Goal: Information Seeking & Learning: Learn about a topic

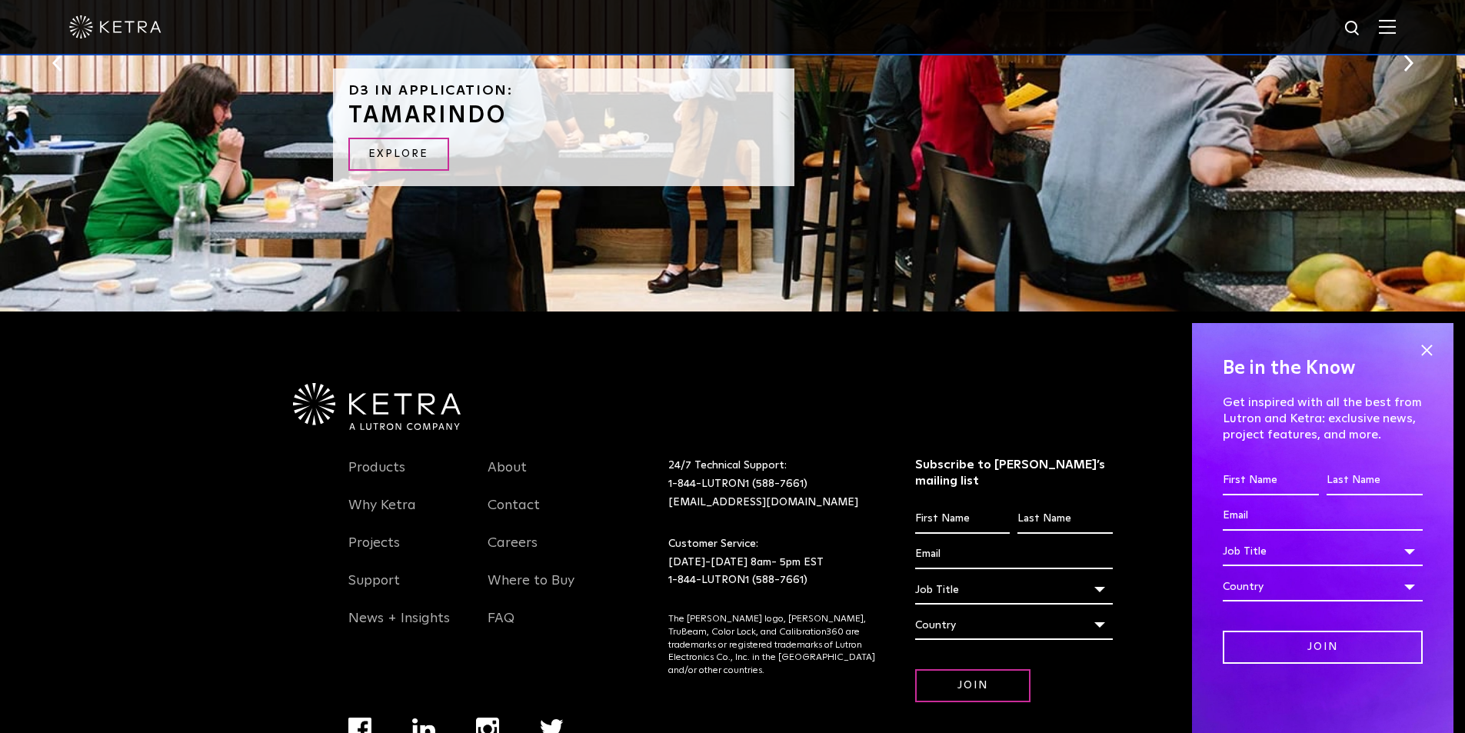
scroll to position [3296, 0]
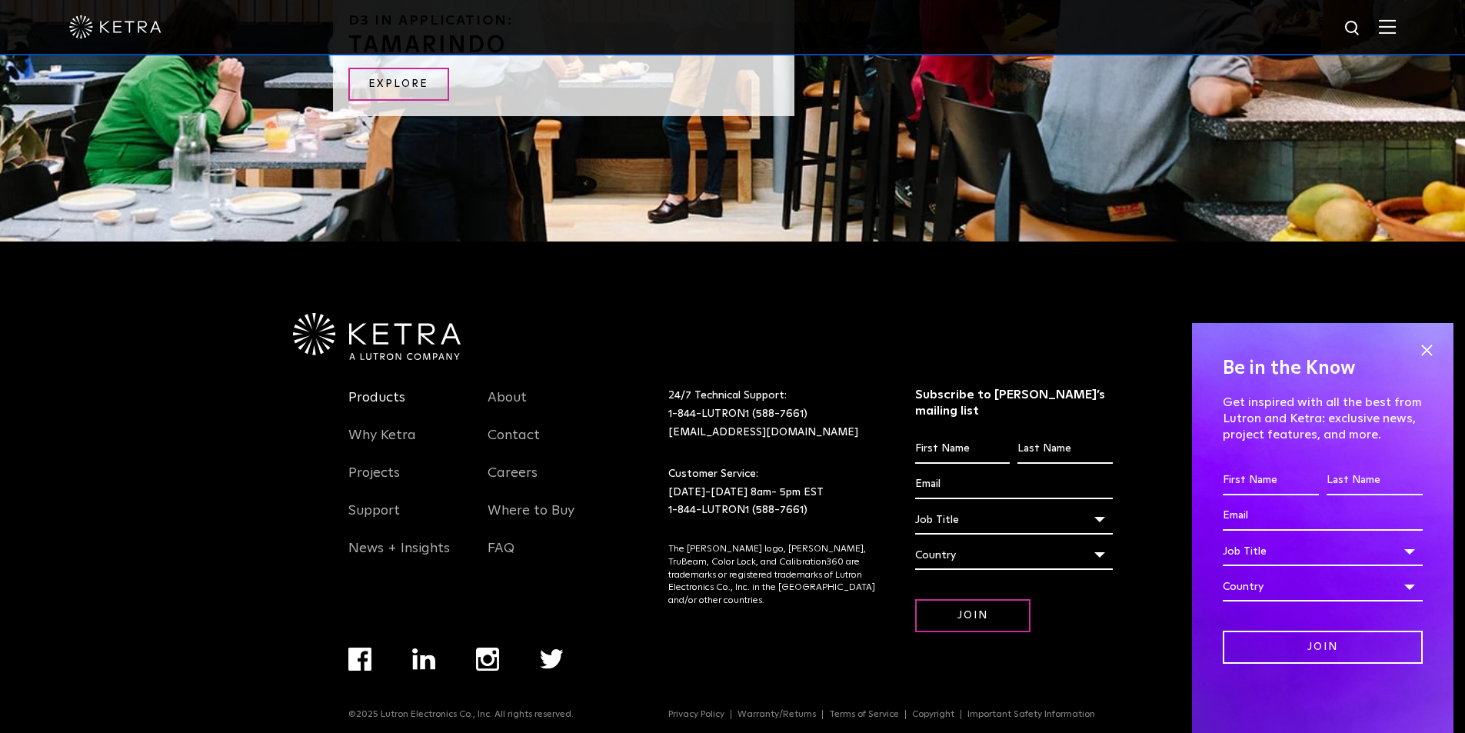
click at [388, 395] on link "Products" at bounding box center [376, 406] width 57 height 35
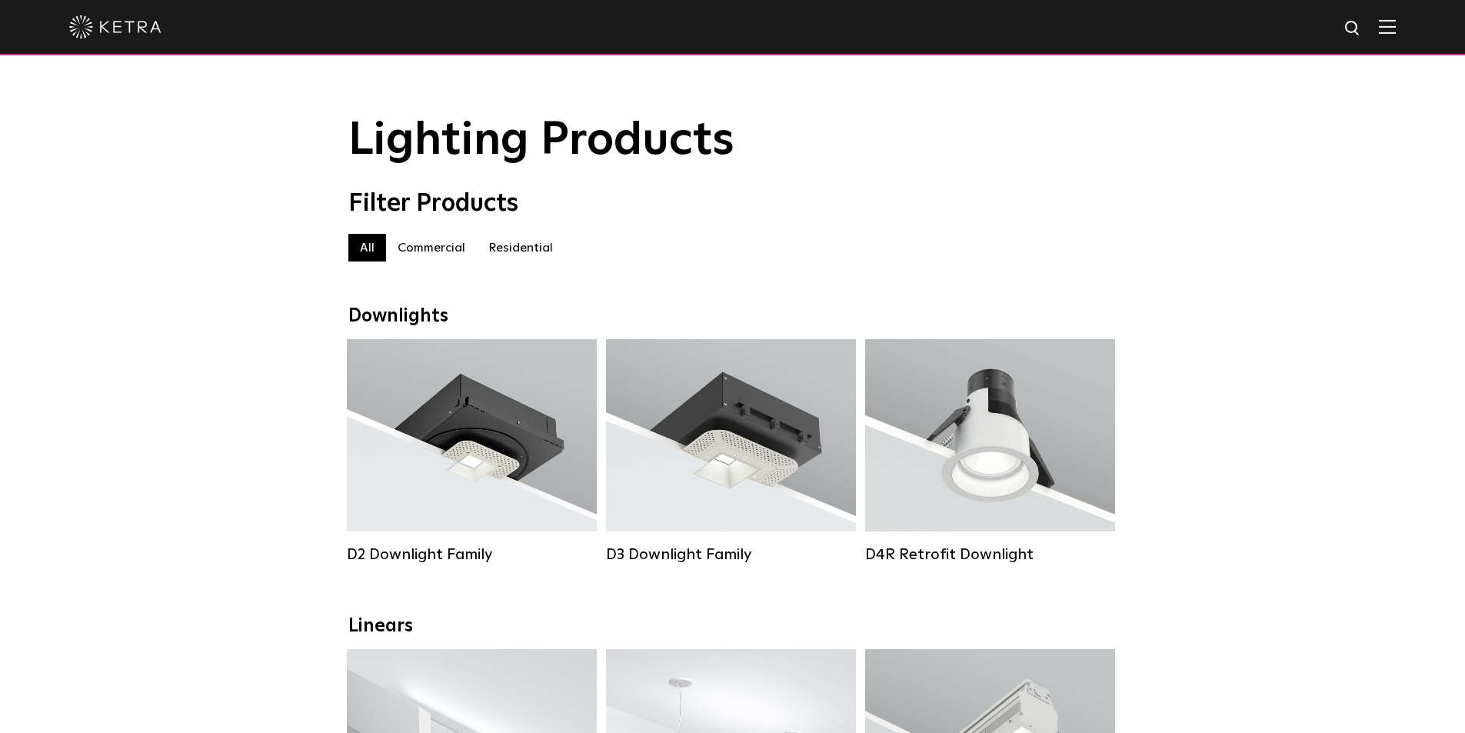
click at [518, 256] on label "Residential" at bounding box center [521, 248] width 88 height 28
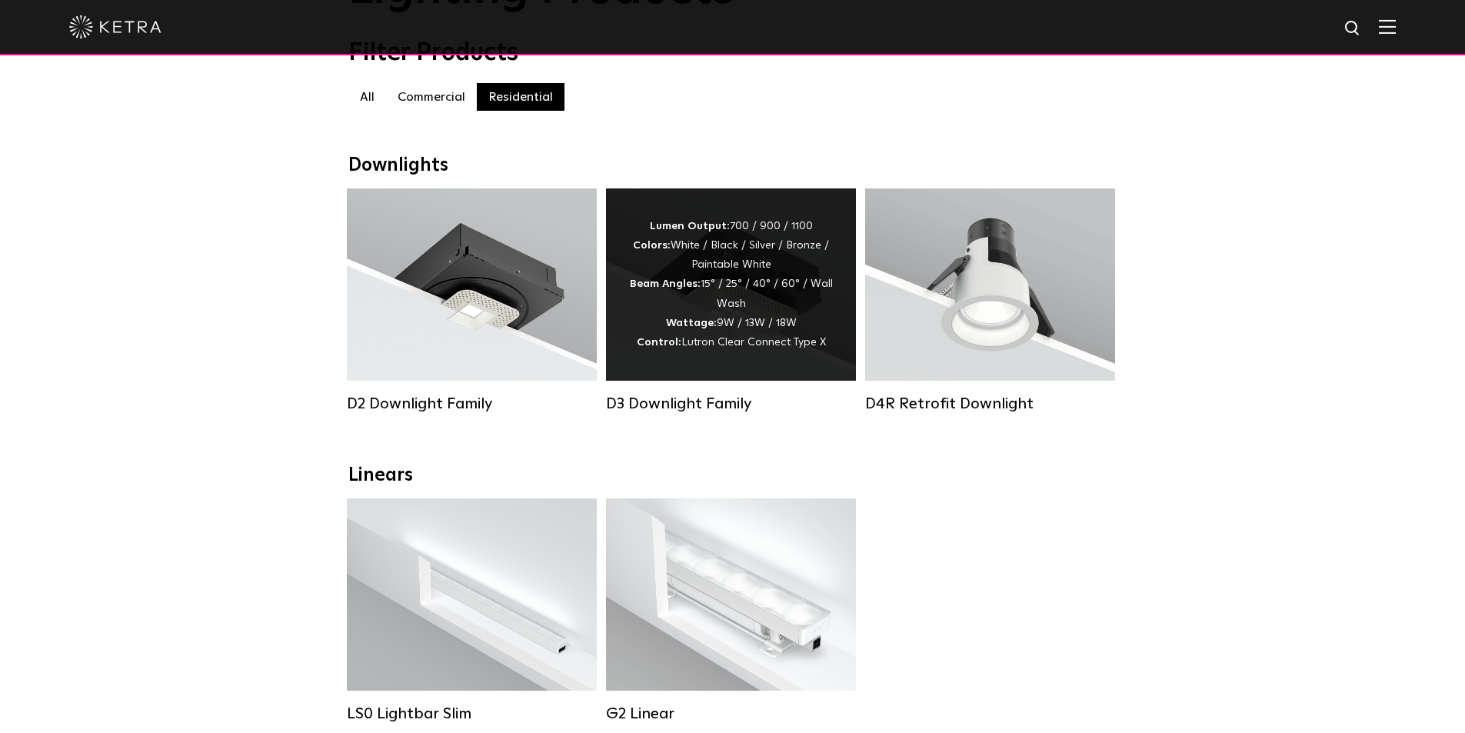
scroll to position [154, 0]
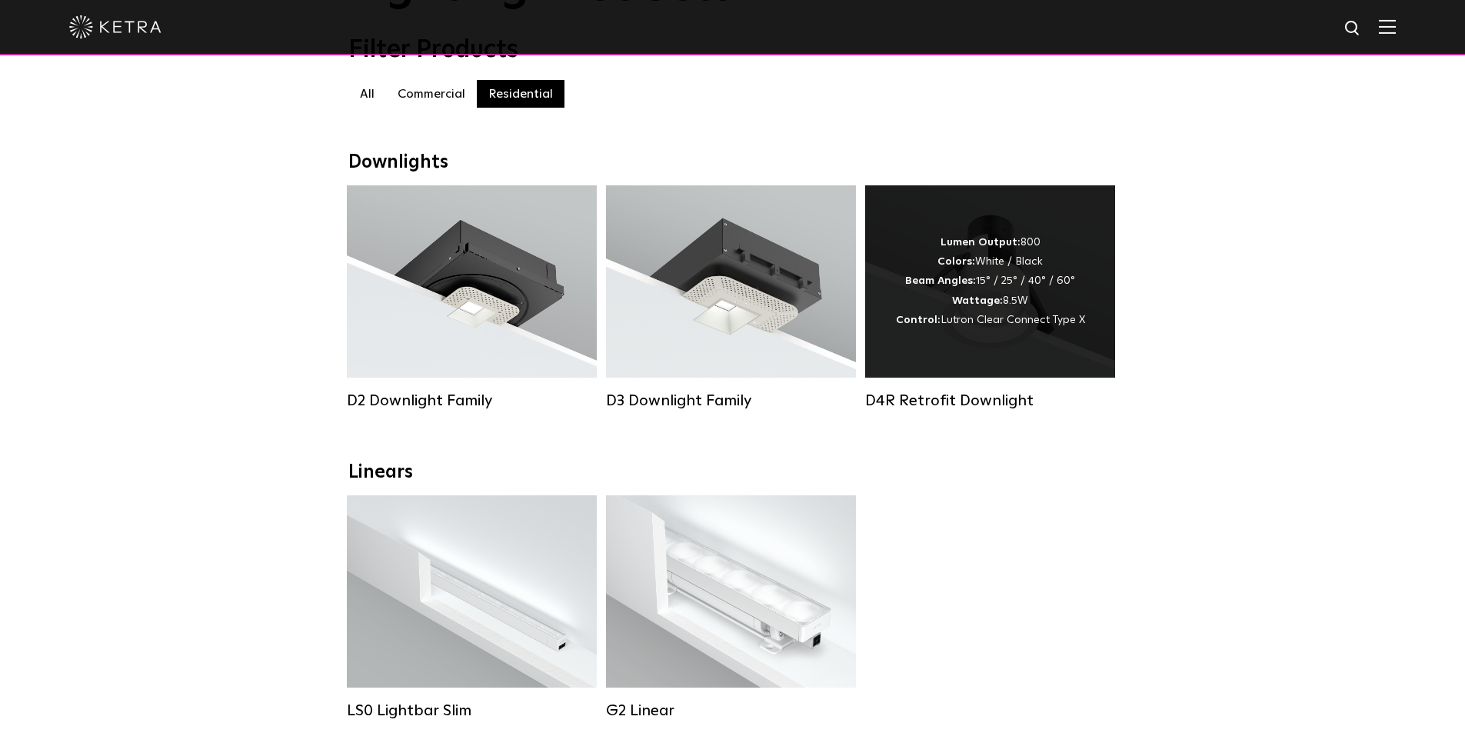
click at [999, 322] on span "Lutron Clear Connect Type X" at bounding box center [1012, 319] width 145 height 11
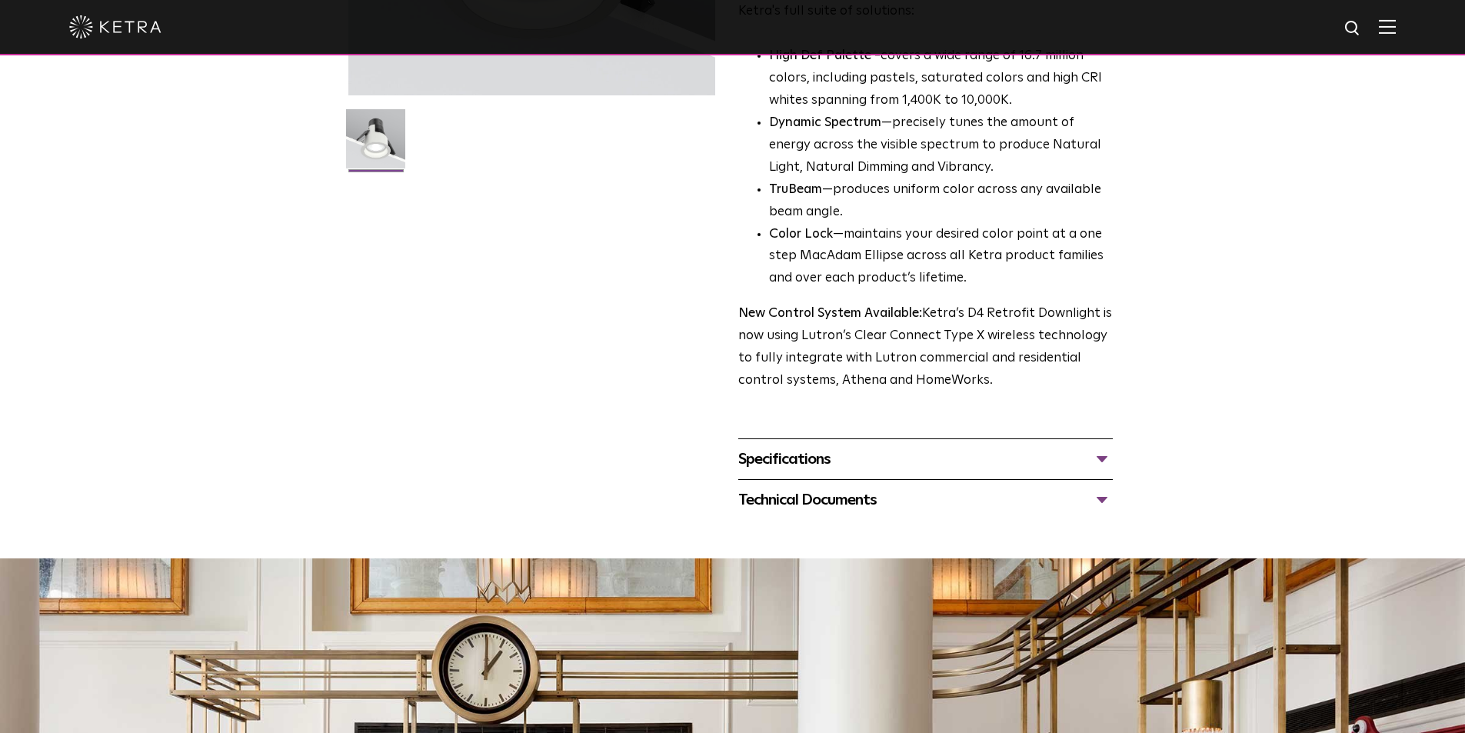
scroll to position [384, 0]
click at [1102, 456] on div "Specifications" at bounding box center [925, 458] width 374 height 25
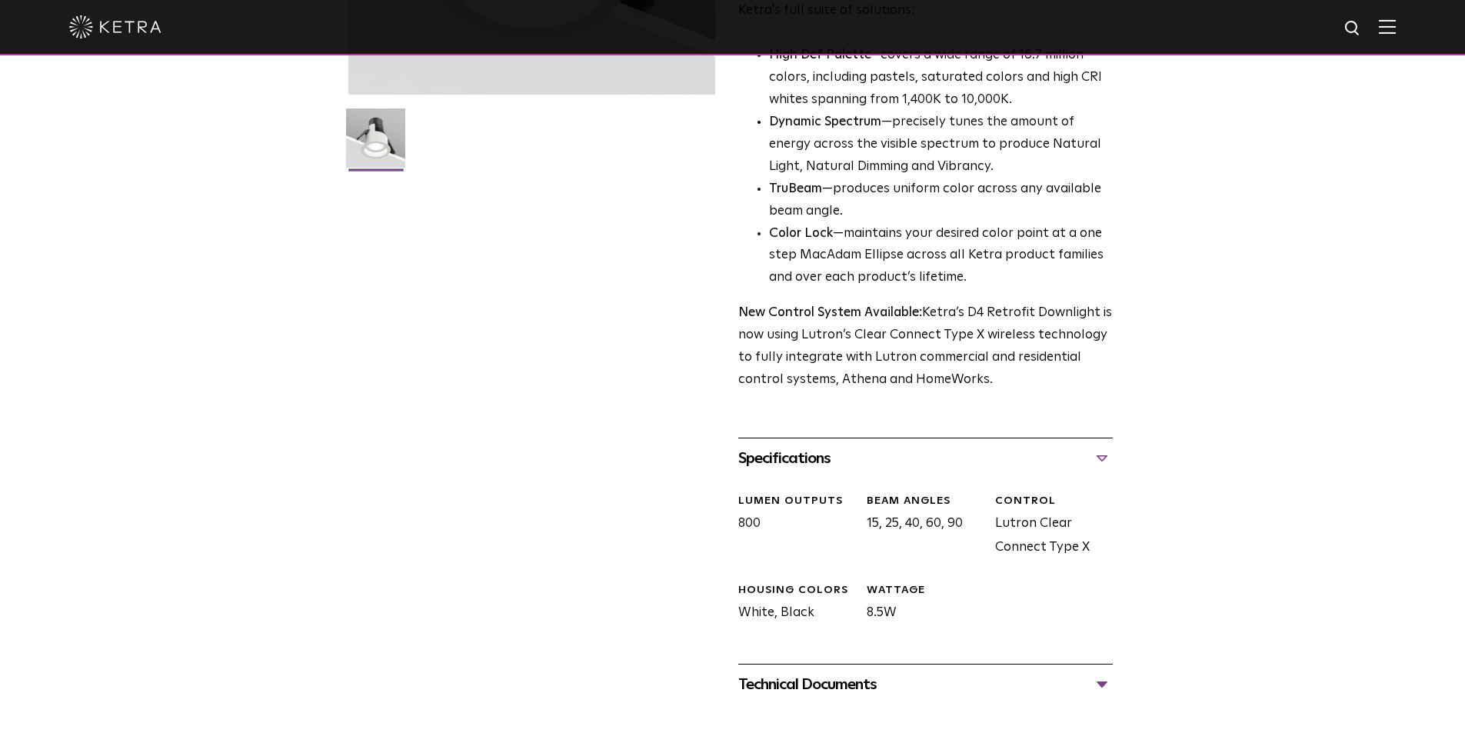
click at [1102, 455] on div "Specifications" at bounding box center [925, 458] width 374 height 25
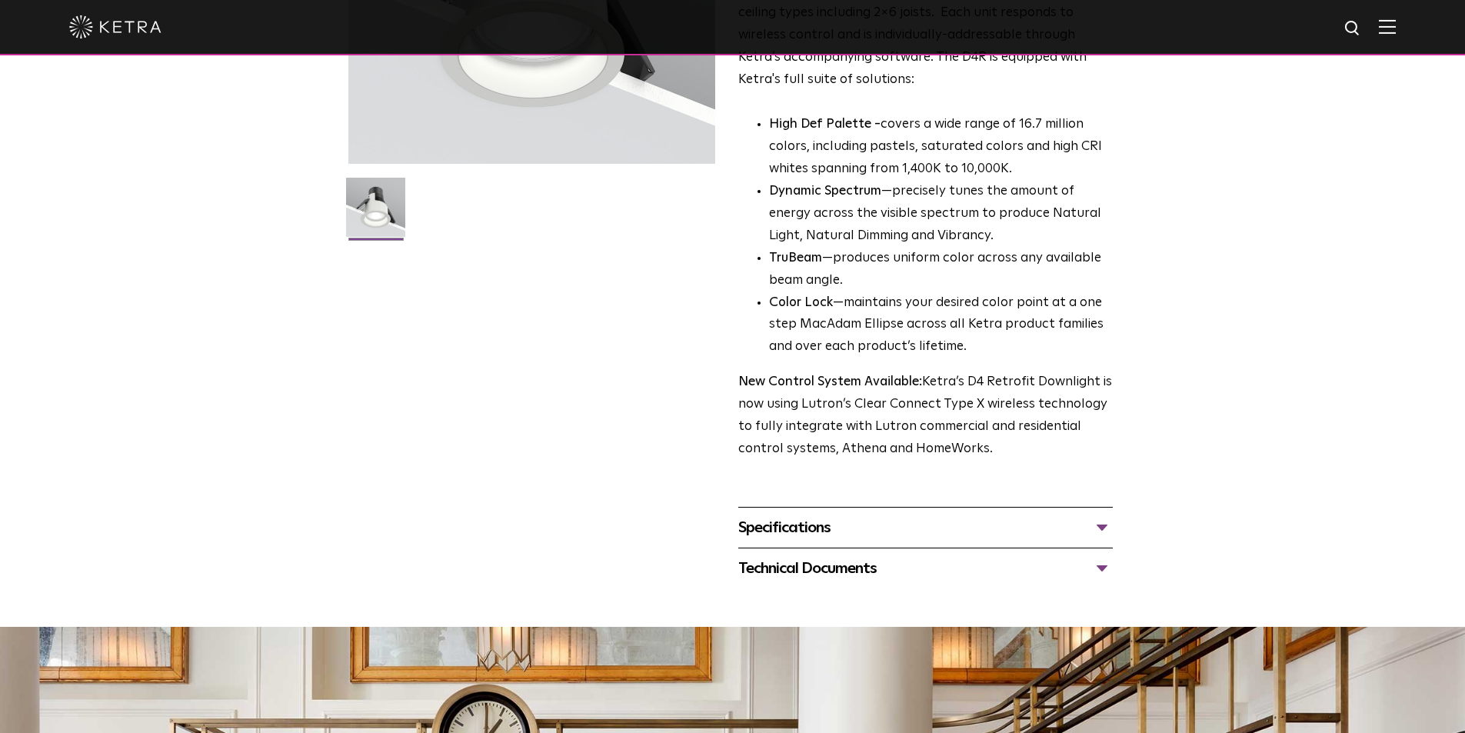
scroll to position [461, 0]
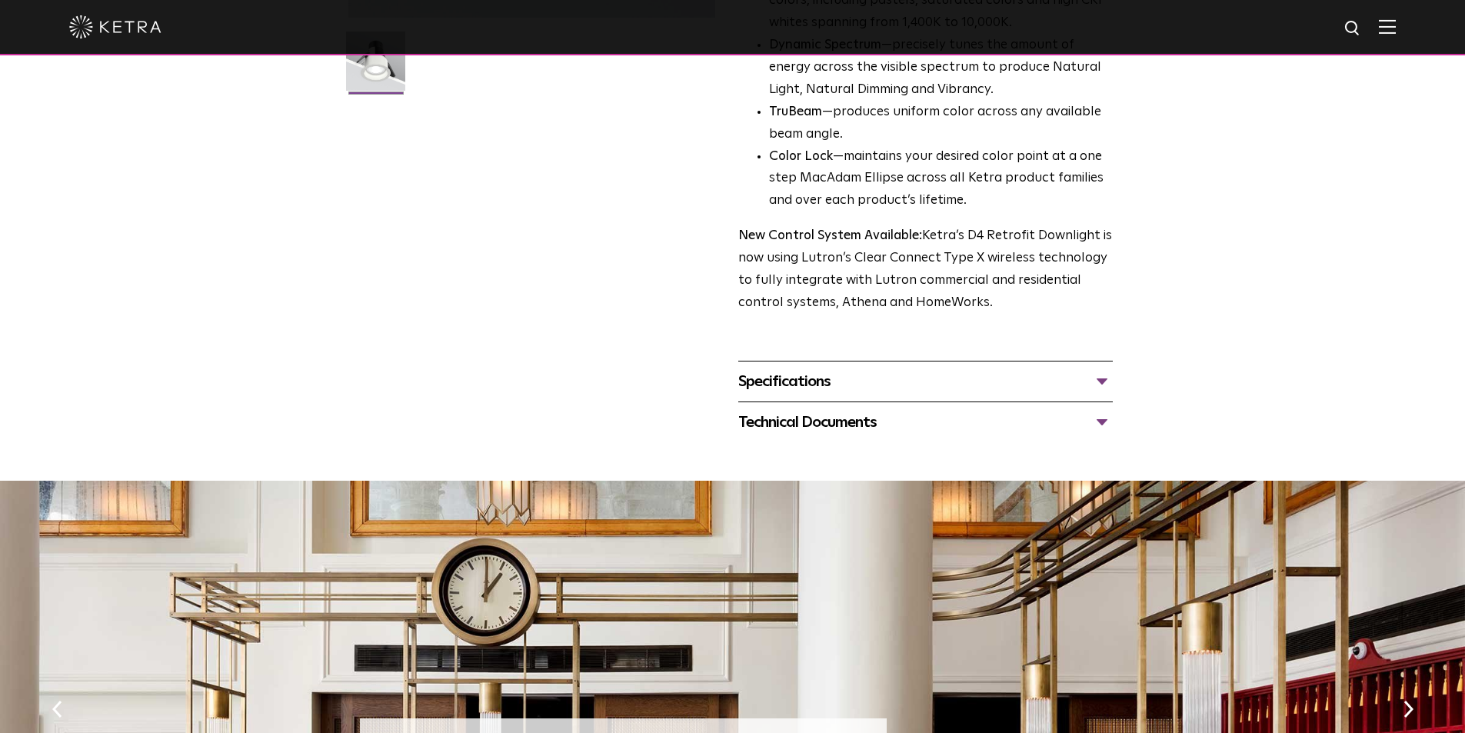
click at [1102, 377] on div "Specifications" at bounding box center [925, 381] width 374 height 25
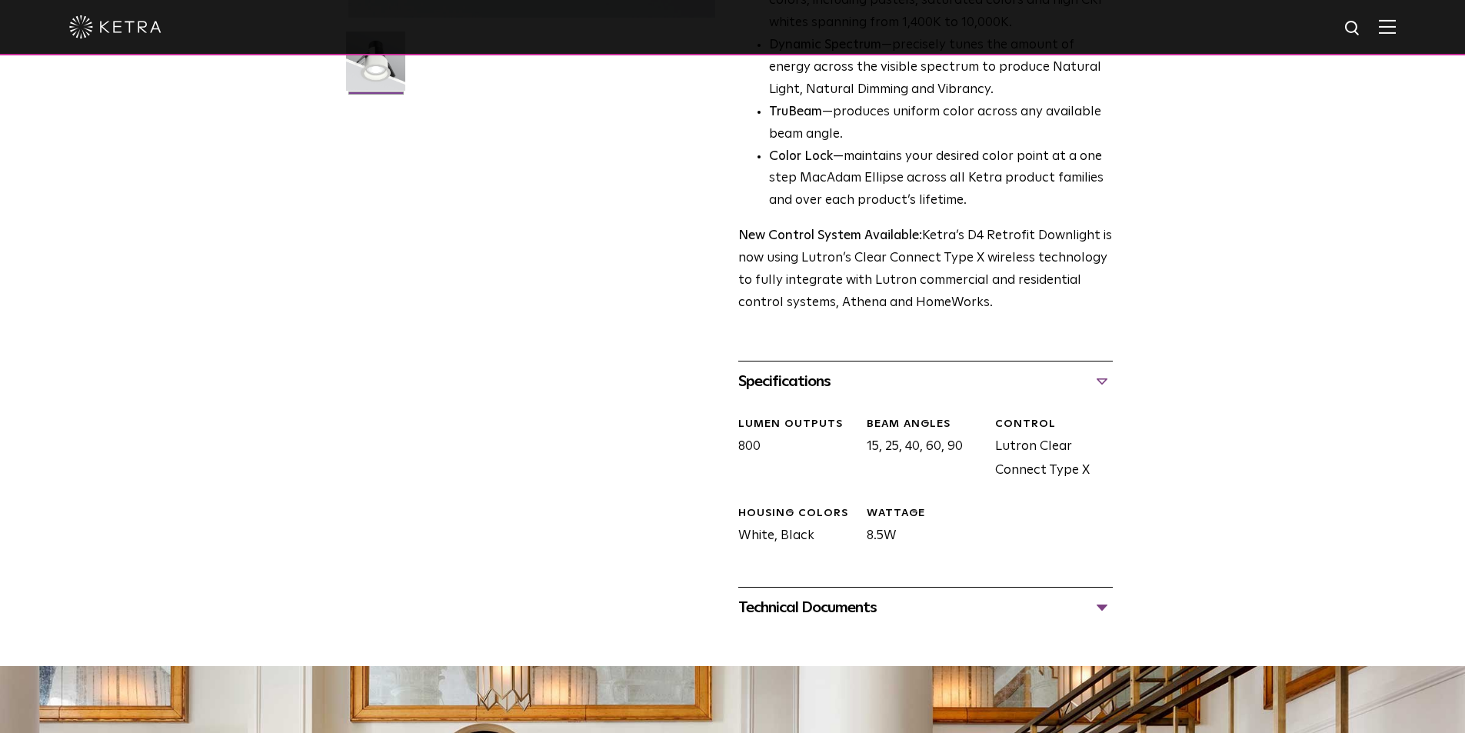
click at [1100, 604] on div "Technical Documents" at bounding box center [925, 607] width 374 height 25
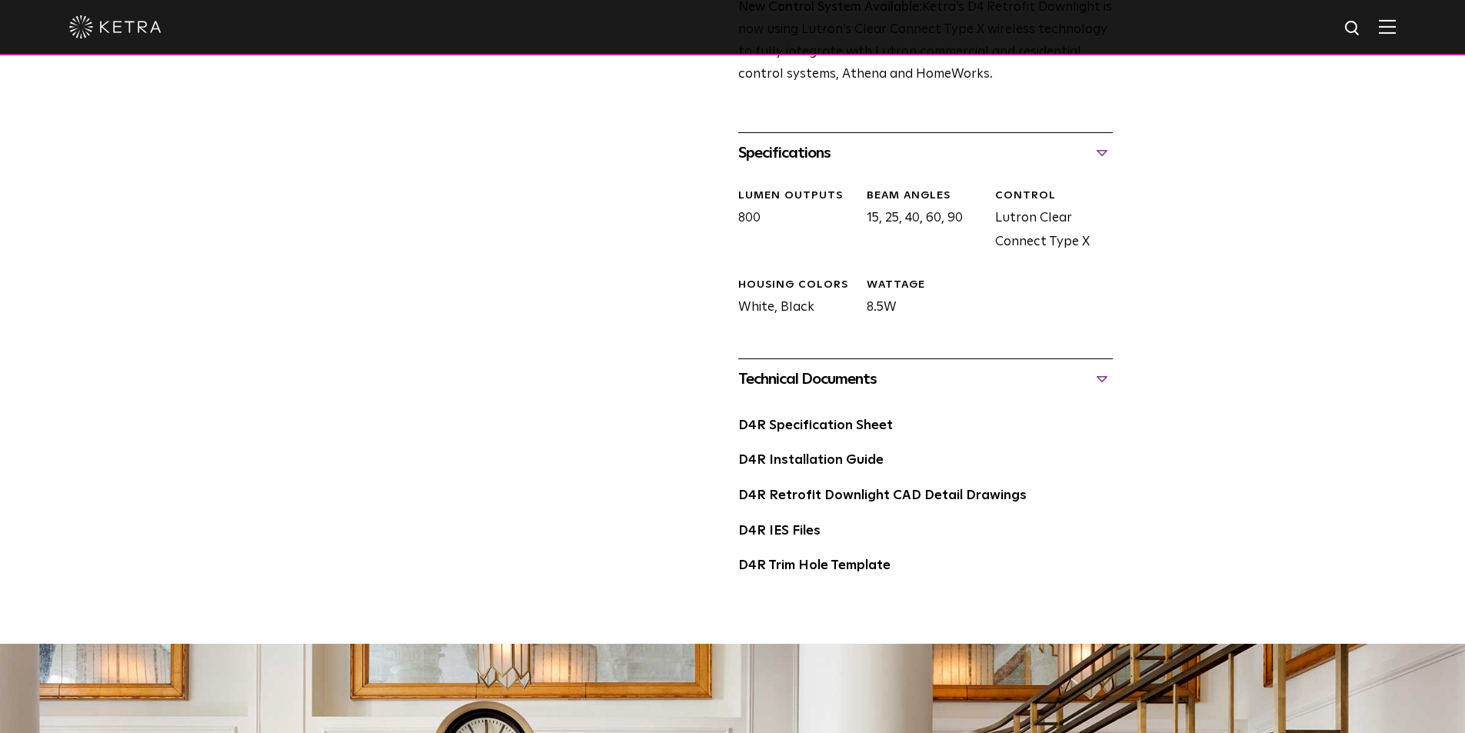
scroll to position [692, 0]
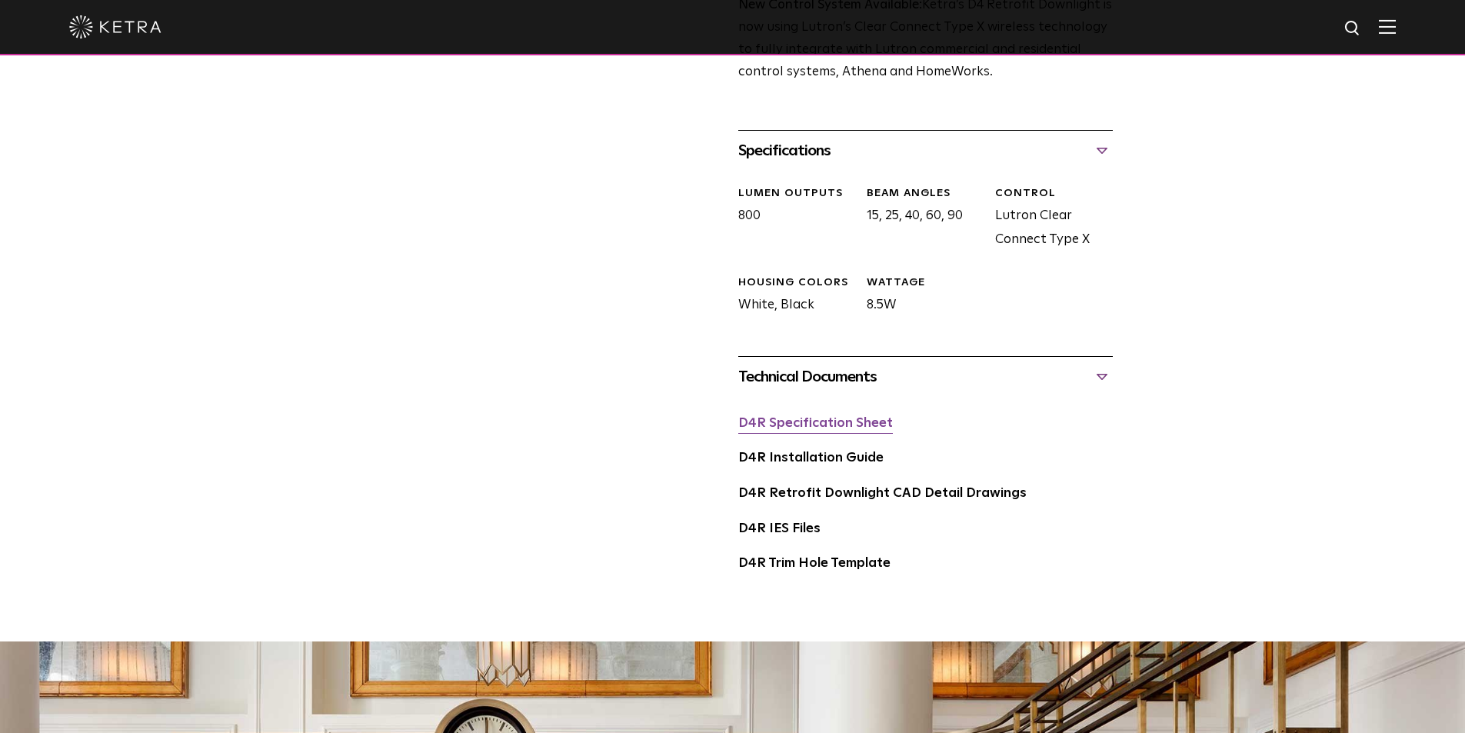
click at [817, 424] on link "D4R Specification Sheet" at bounding box center [815, 423] width 155 height 13
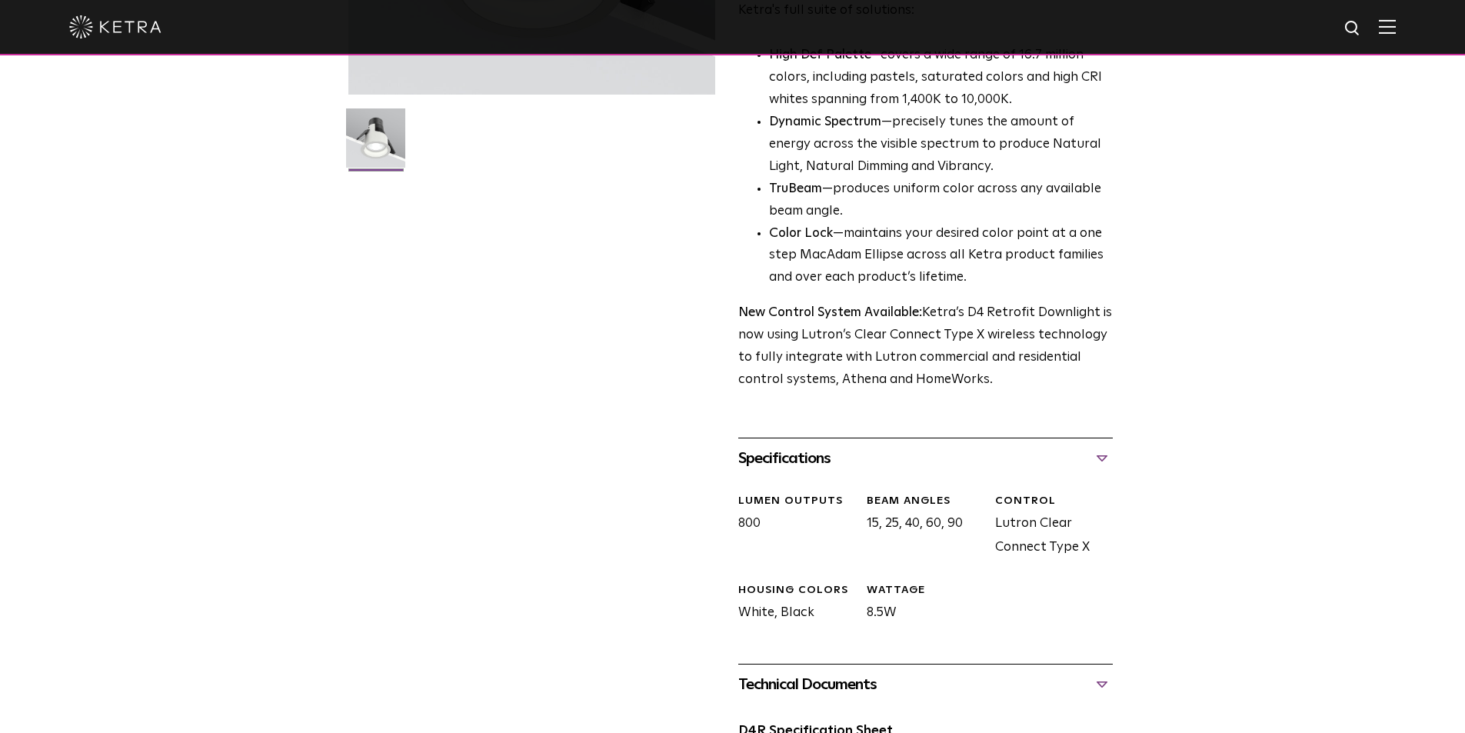
scroll to position [0, 0]
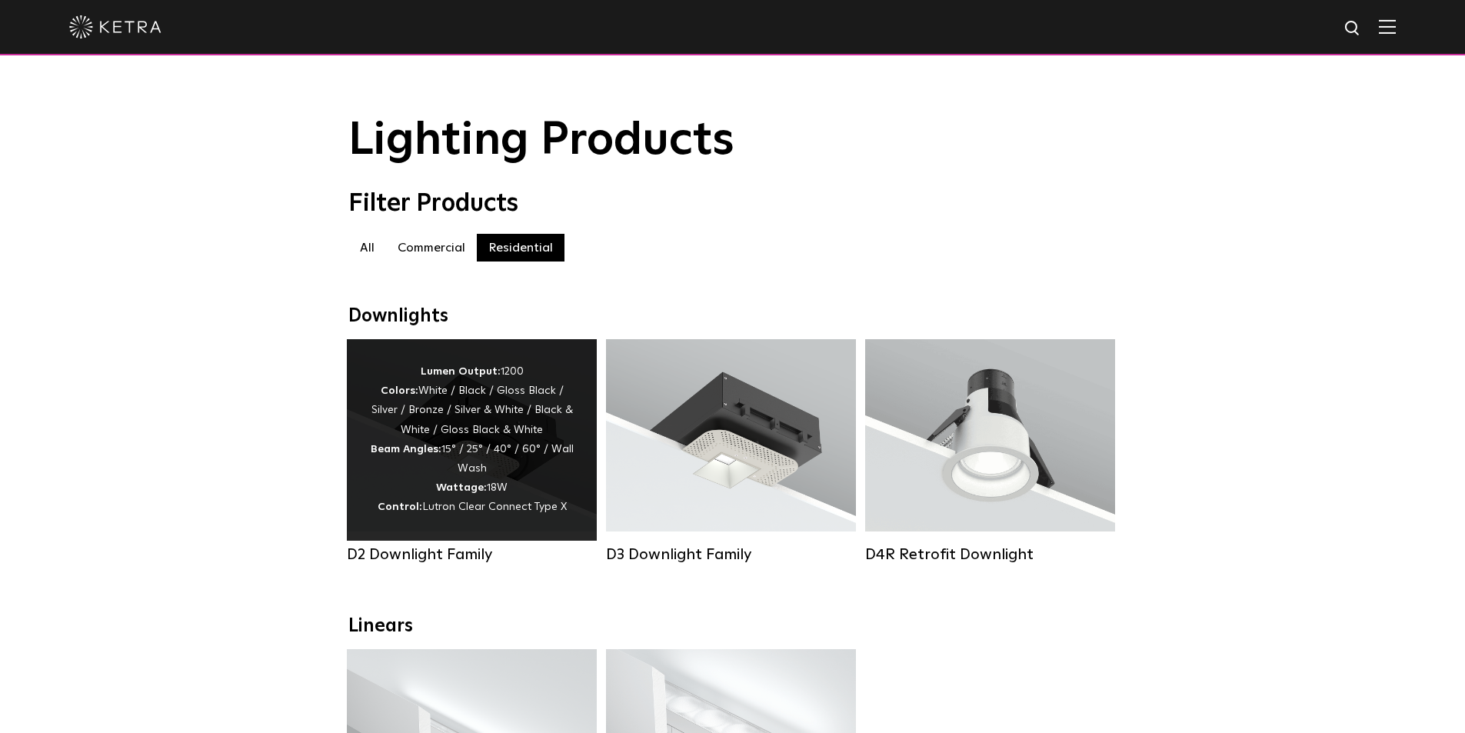
click at [455, 462] on div "Lumen Output: 1200 Colors: White / Black / Gloss Black / Silver / Bronze / Silv…" at bounding box center [472, 439] width 204 height 155
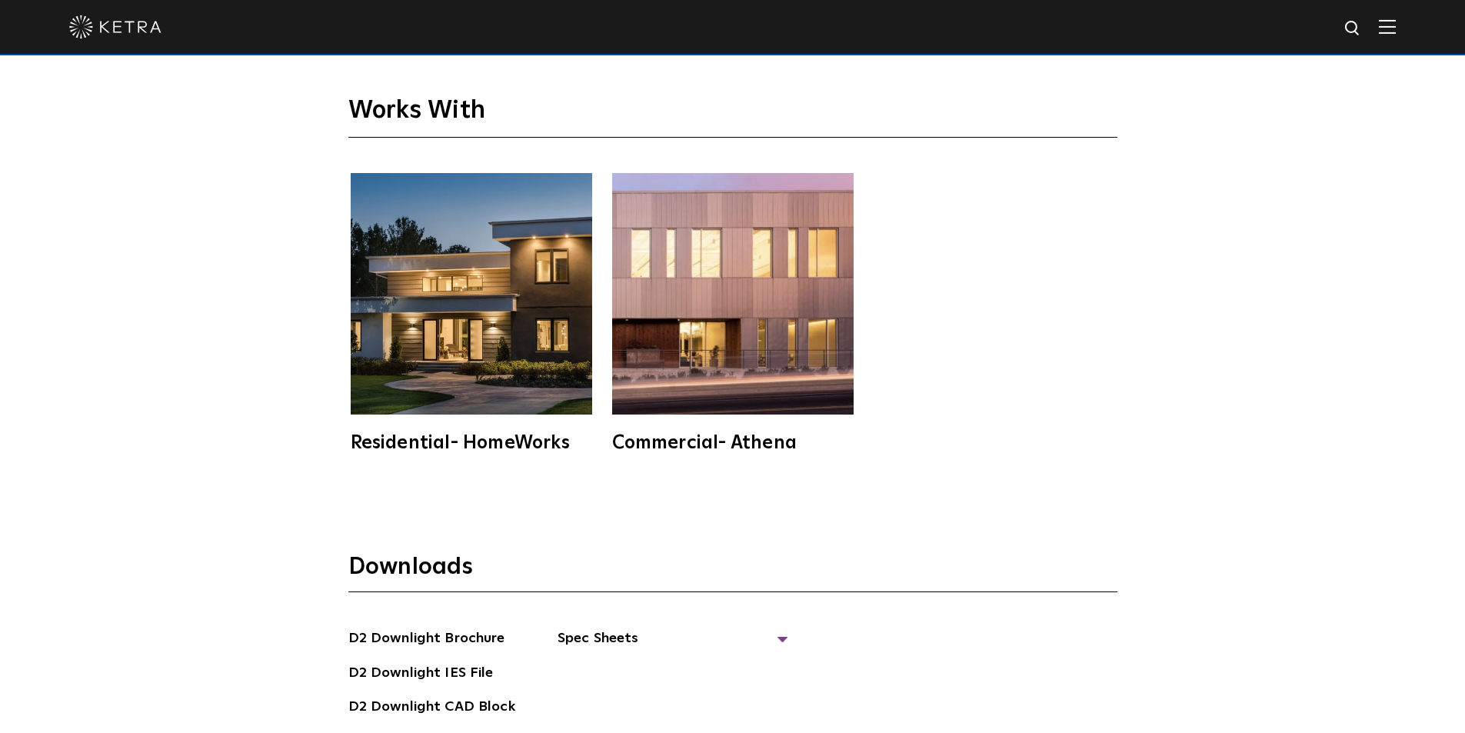
scroll to position [4306, 0]
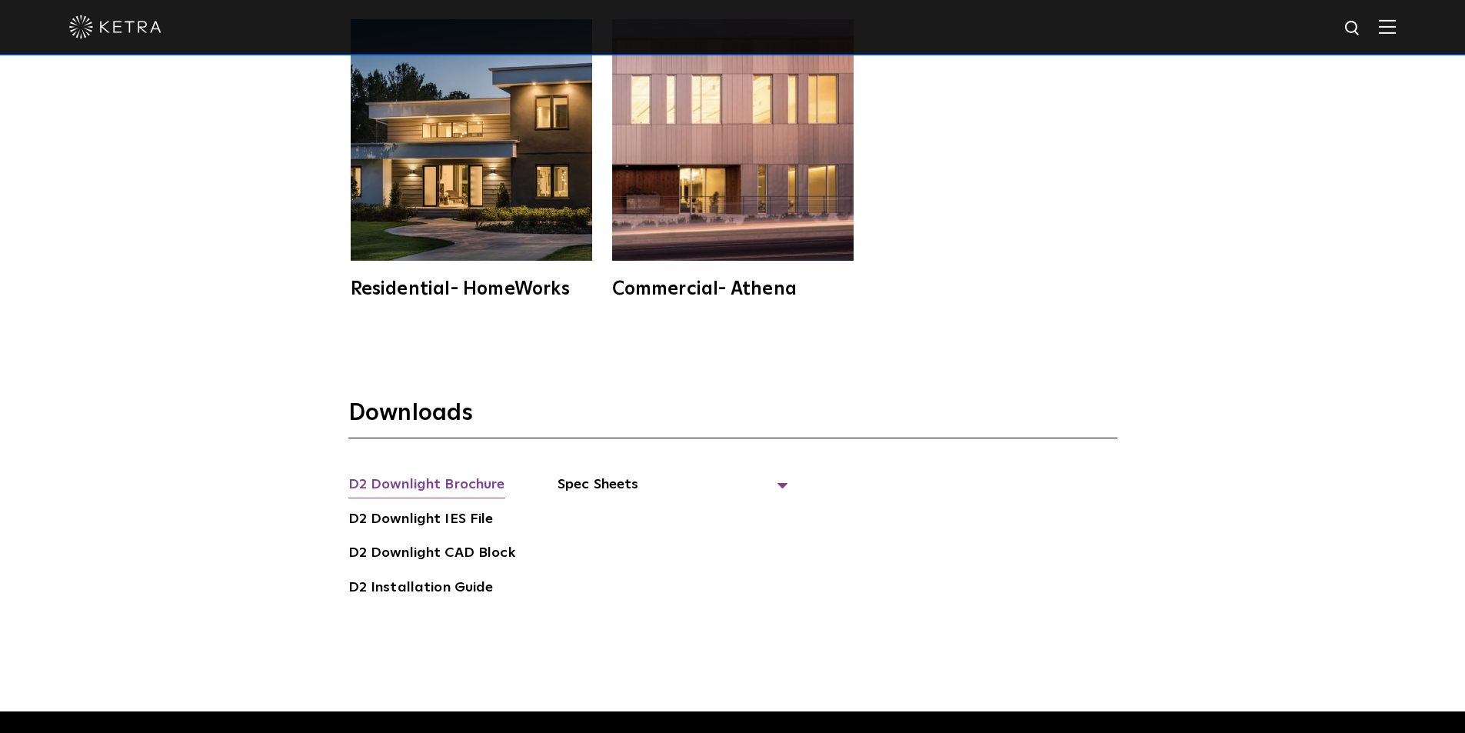
click at [403, 474] on link "D2 Downlight Brochure" at bounding box center [426, 486] width 157 height 25
